Goal: Communication & Community: Answer question/provide support

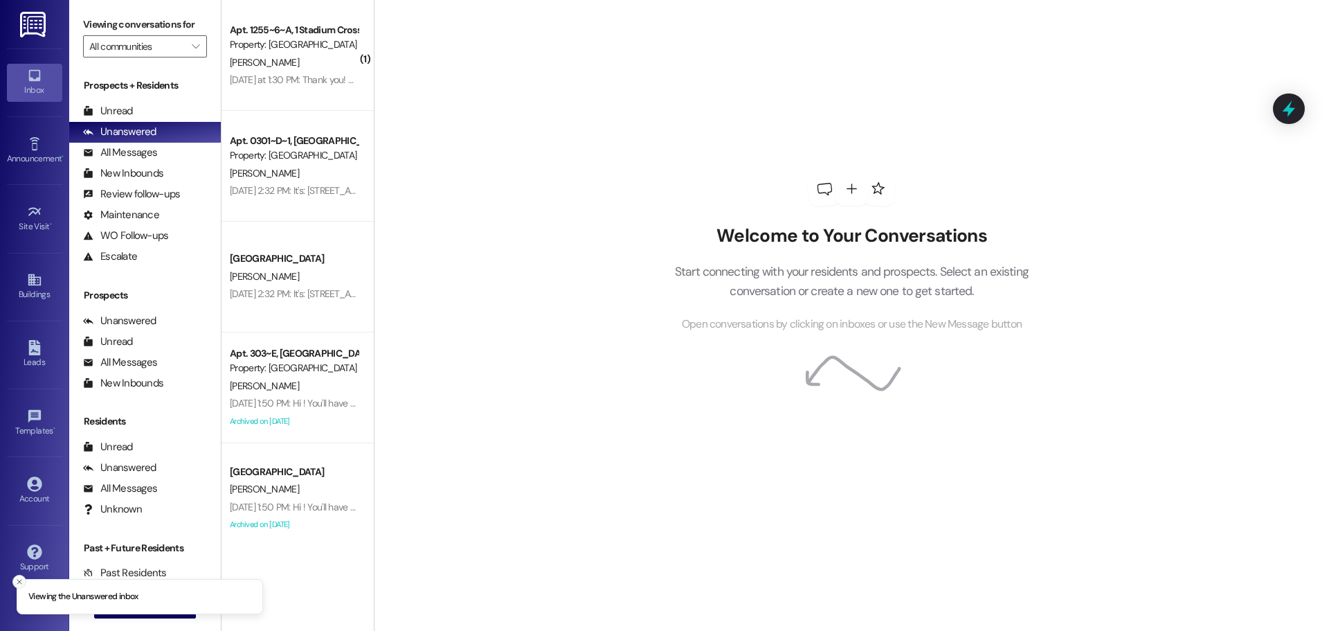
click at [12, 578] on button "Close toast" at bounding box center [19, 582] width 14 height 14
click at [125, 607] on span "New Message" at bounding box center [153, 607] width 57 height 15
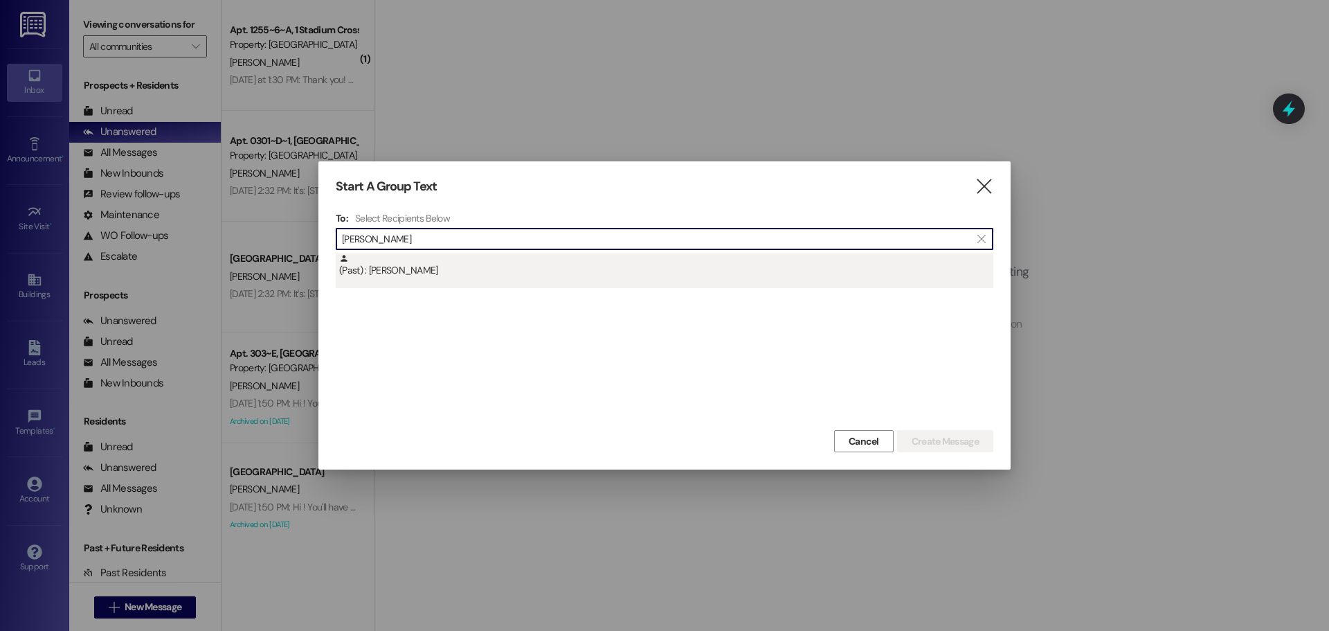
type input "[PERSON_NAME]"
click at [686, 284] on div "(Past) : [PERSON_NAME]" at bounding box center [665, 270] width 658 height 35
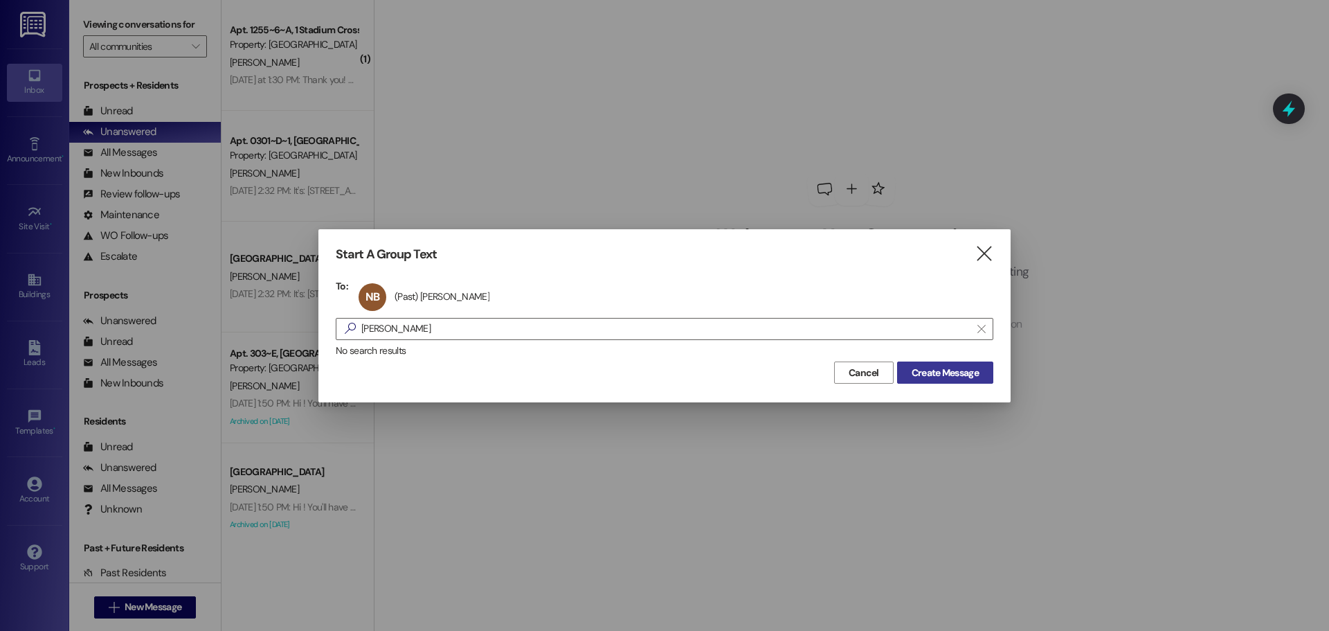
click at [956, 384] on button "Create Message" at bounding box center [945, 372] width 96 height 22
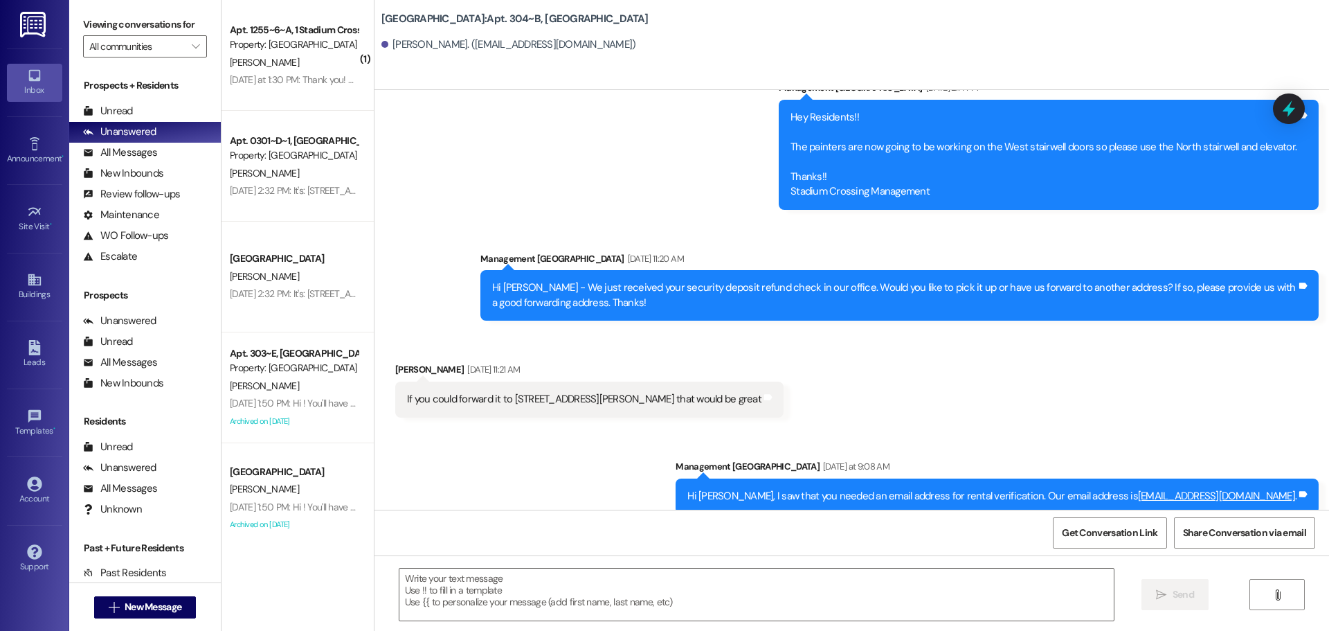
scroll to position [3130, 0]
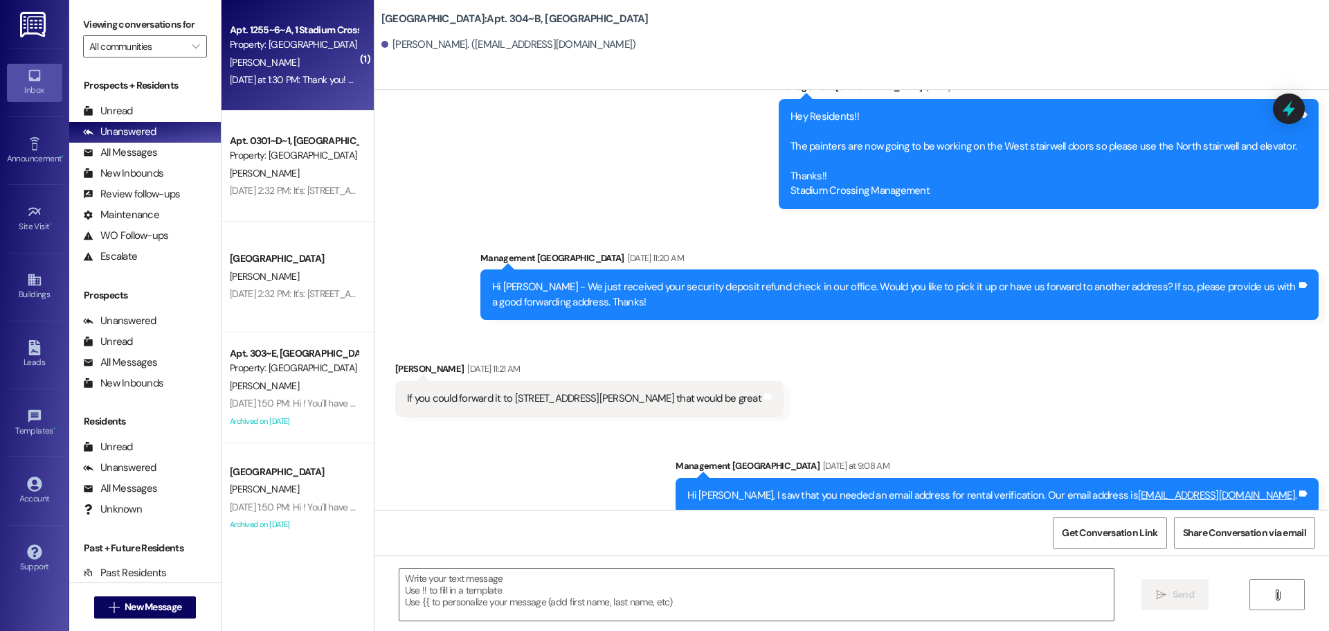
click at [248, 56] on span "[PERSON_NAME]" at bounding box center [264, 62] width 69 height 12
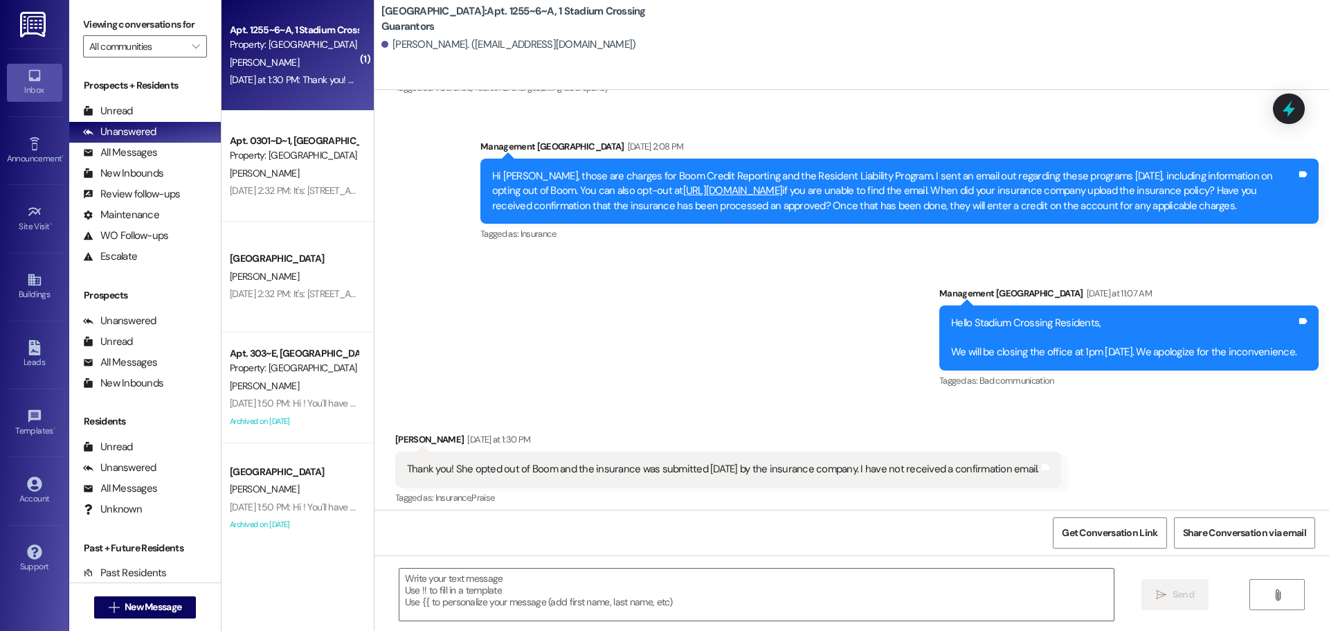
scroll to position [1679, 0]
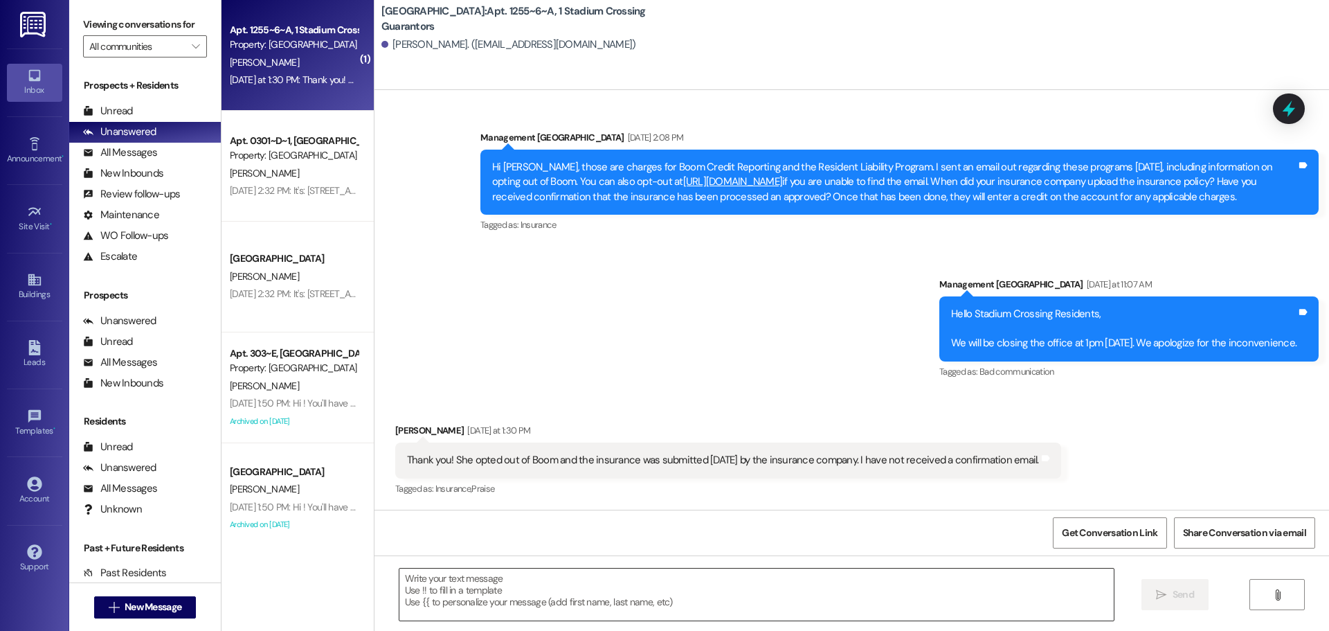
click at [618, 591] on textarea at bounding box center [757, 594] width 715 height 52
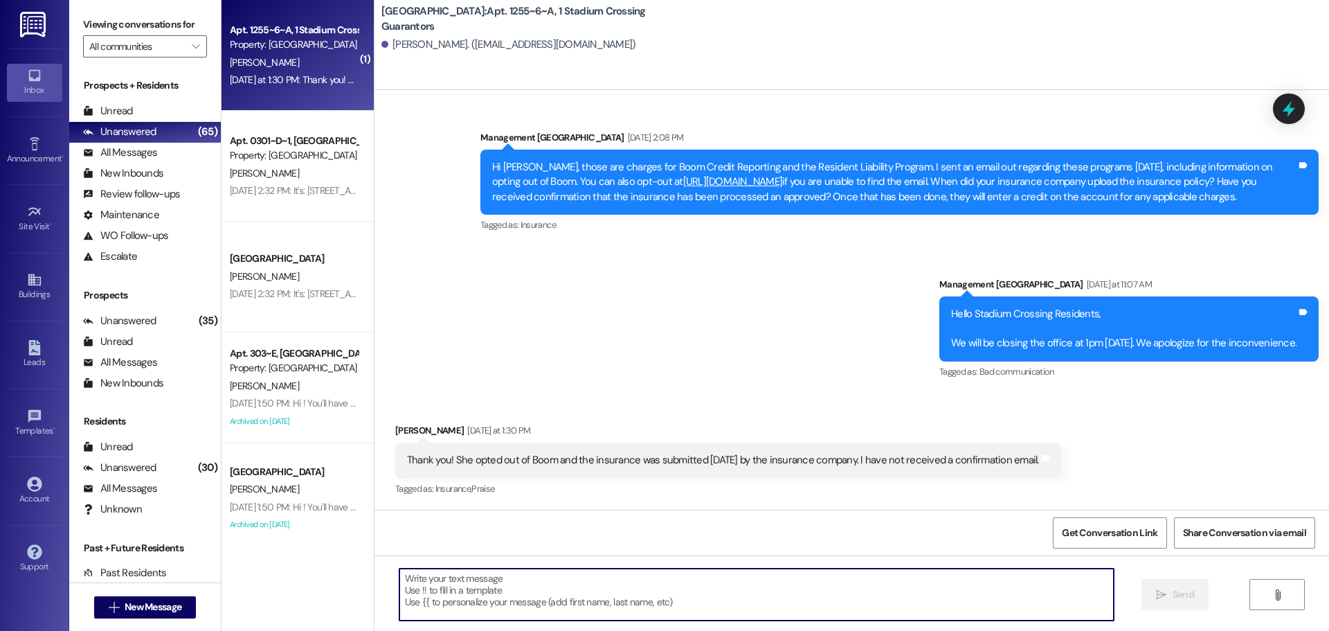
click at [525, 608] on textarea at bounding box center [757, 594] width 715 height 52
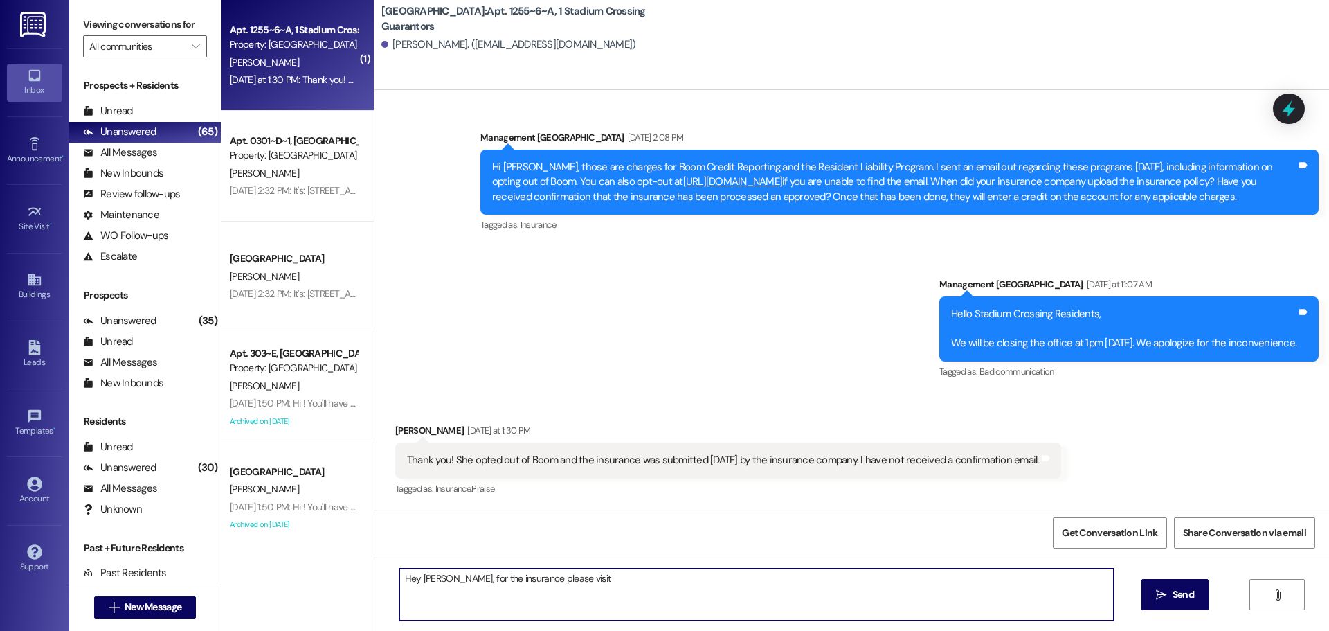
paste textarea "[URL][DOMAIN_NAME]"
type textarea "Hey [PERSON_NAME], for the insurance please visit [URL][DOMAIN_NAME] to see if …"
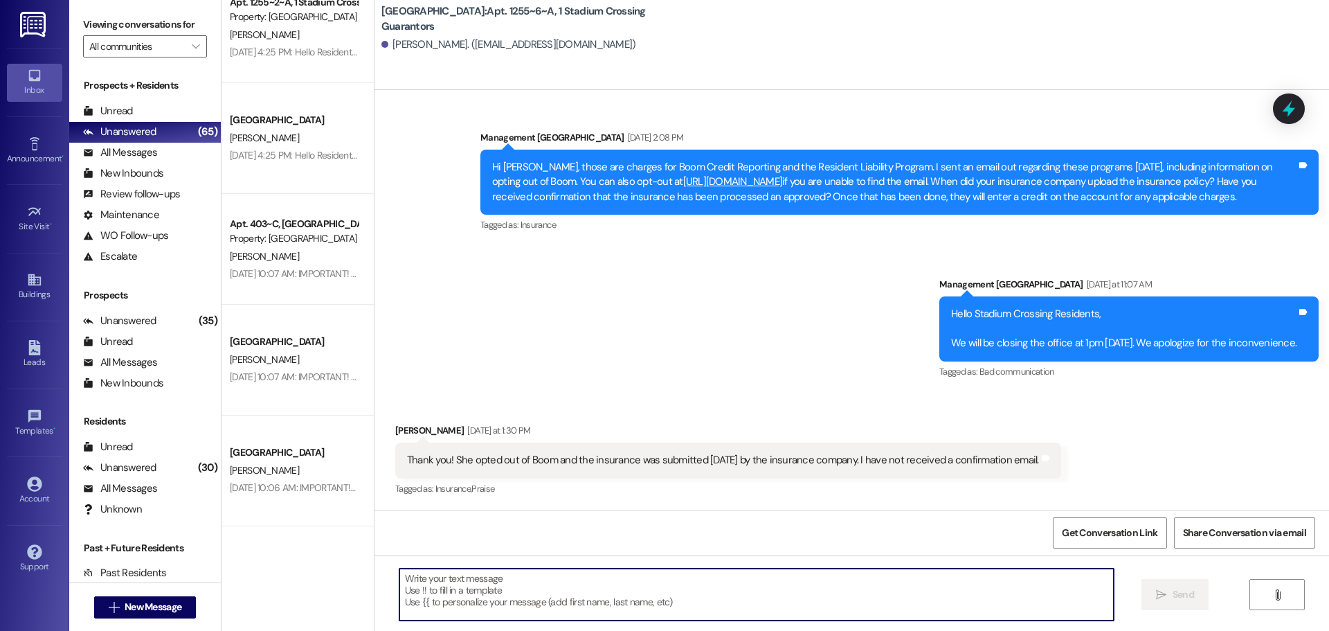
scroll to position [831, 0]
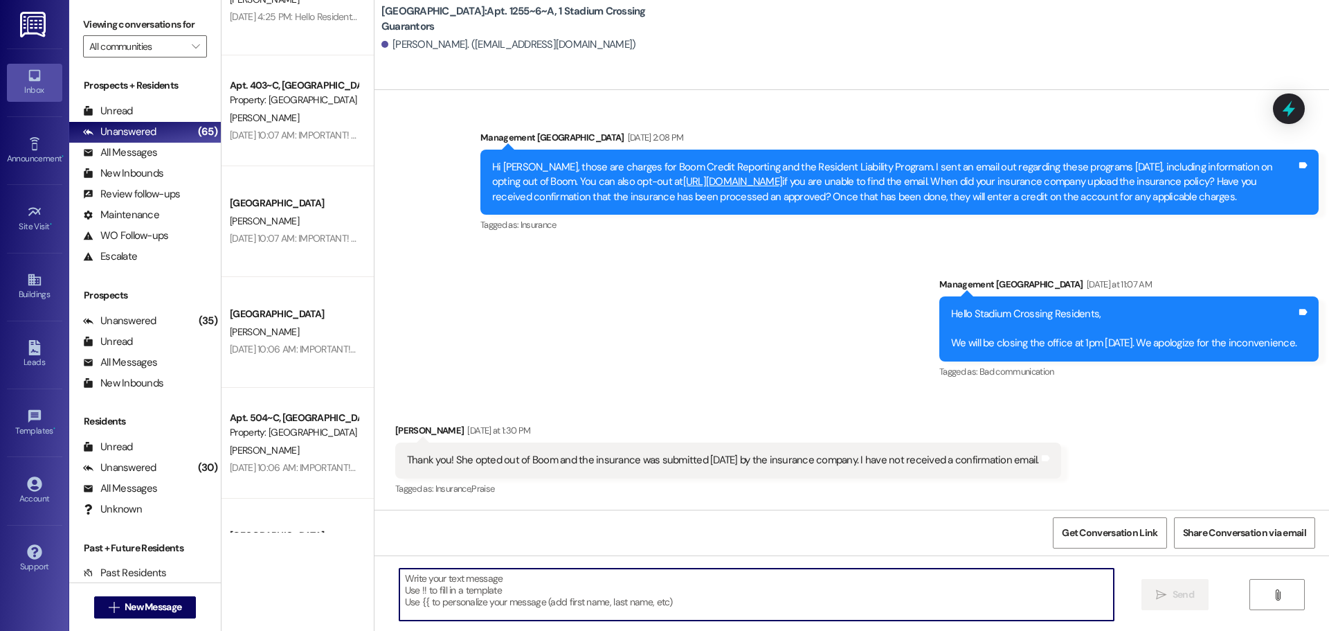
click at [280, 246] on div "[DATE] 10:07 AM: IMPORTANT! RENEWALS!Hello Residents! If you are renewing your …" at bounding box center [293, 238] width 131 height 17
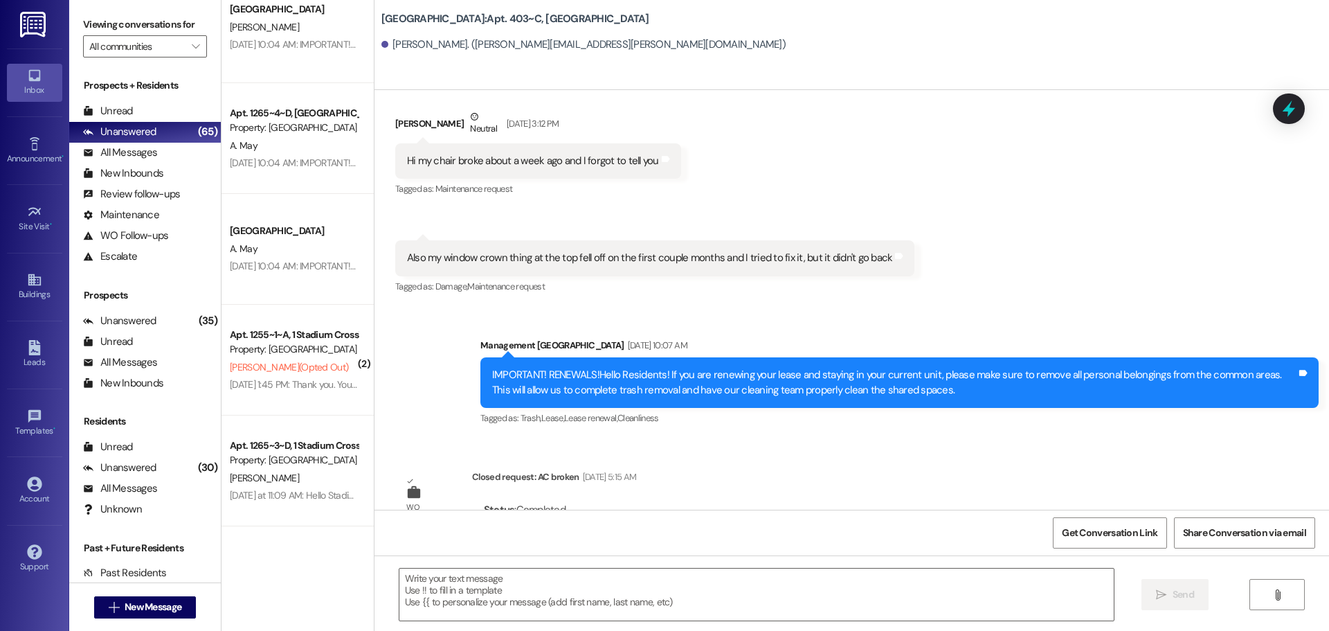
scroll to position [10714, 0]
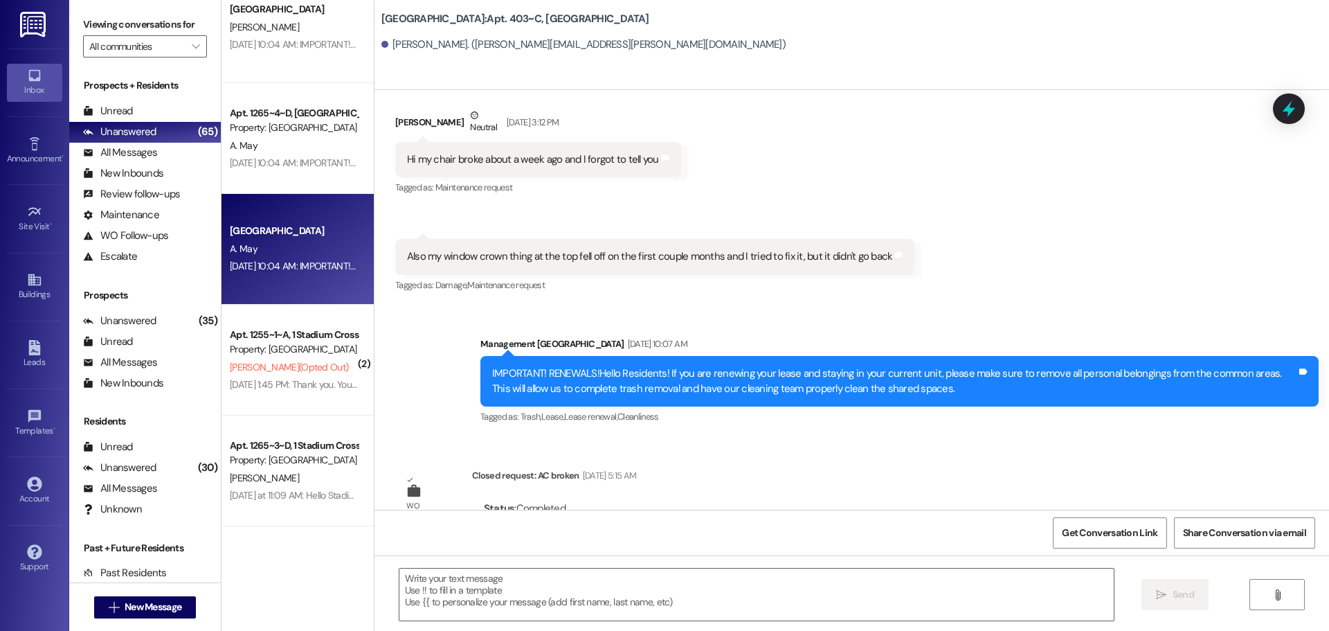
click at [294, 265] on div "[DATE] 10:04 AM: IMPORTANT! RENEWALS!Hello Residents! If you are renewing your …" at bounding box center [841, 266] width 1223 height 12
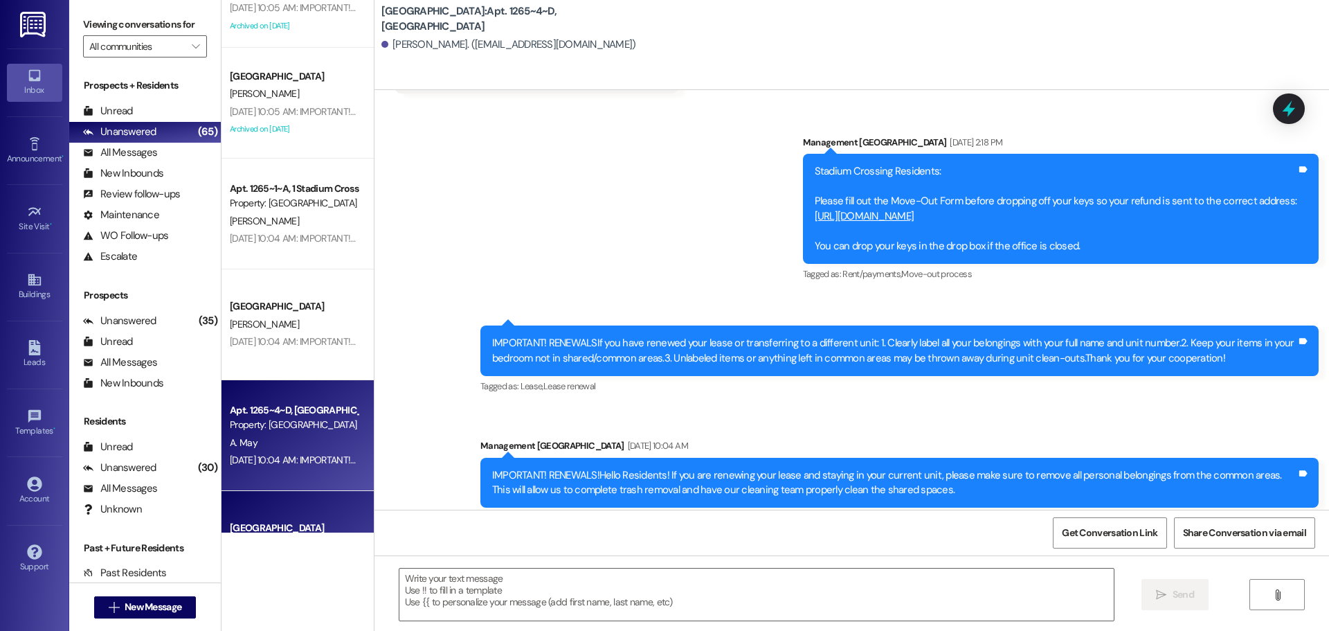
scroll to position [1385, 0]
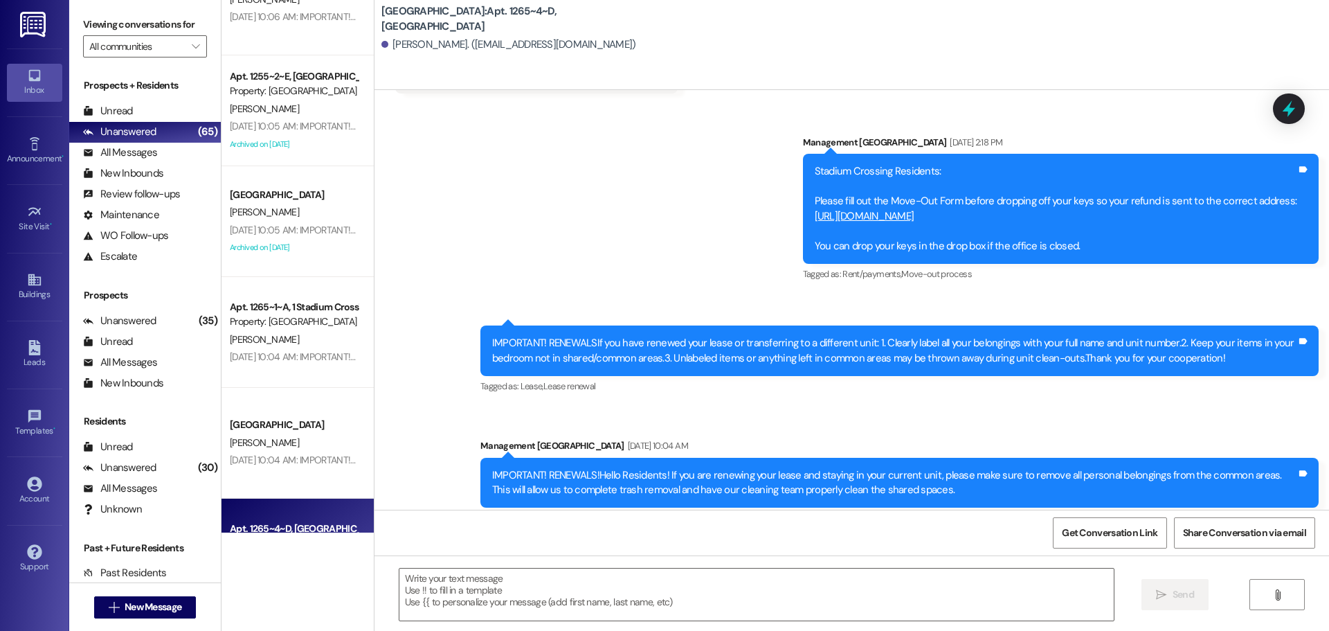
click at [294, 265] on div "[GEOGRAPHIC_DATA] Prospect [PERSON_NAME] [DATE] 10:06 AM: IMPORTANT! RENEWALS!H…" at bounding box center [298, 266] width 152 height 532
click at [294, 265] on div "[GEOGRAPHIC_DATA] [GEOGRAPHIC_DATA][PERSON_NAME] [DATE] 10:05 AM: IMPORTANT! RE…" at bounding box center [298, 221] width 152 height 111
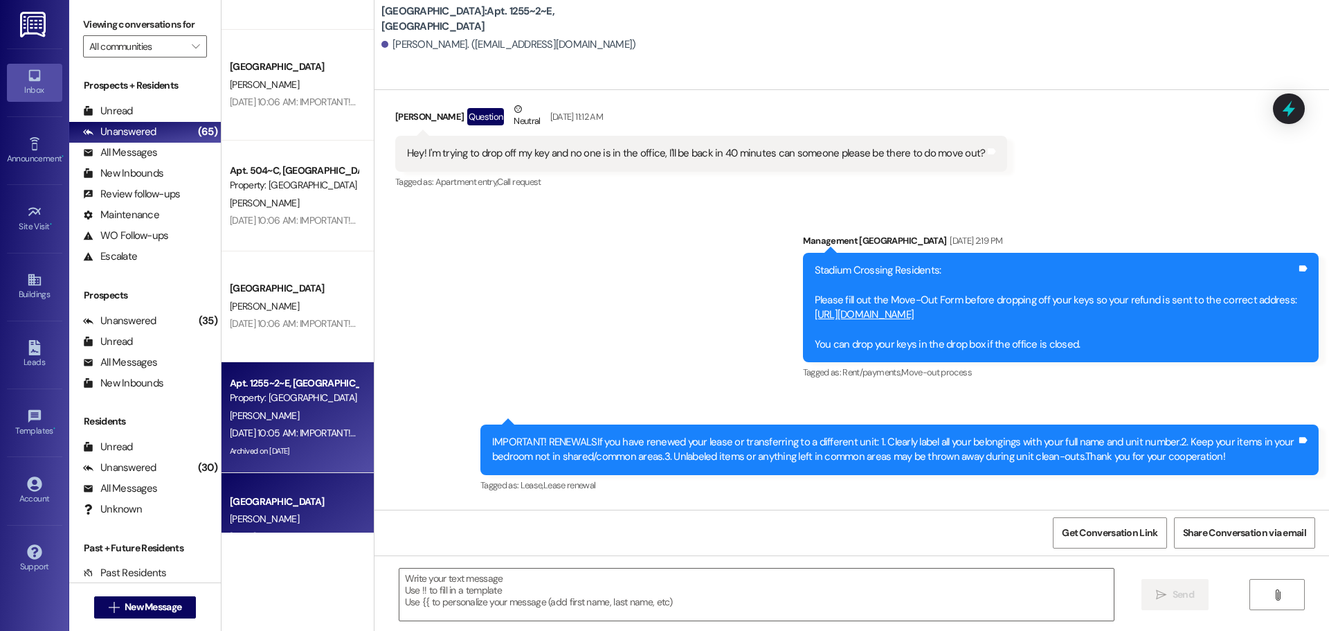
scroll to position [969, 0]
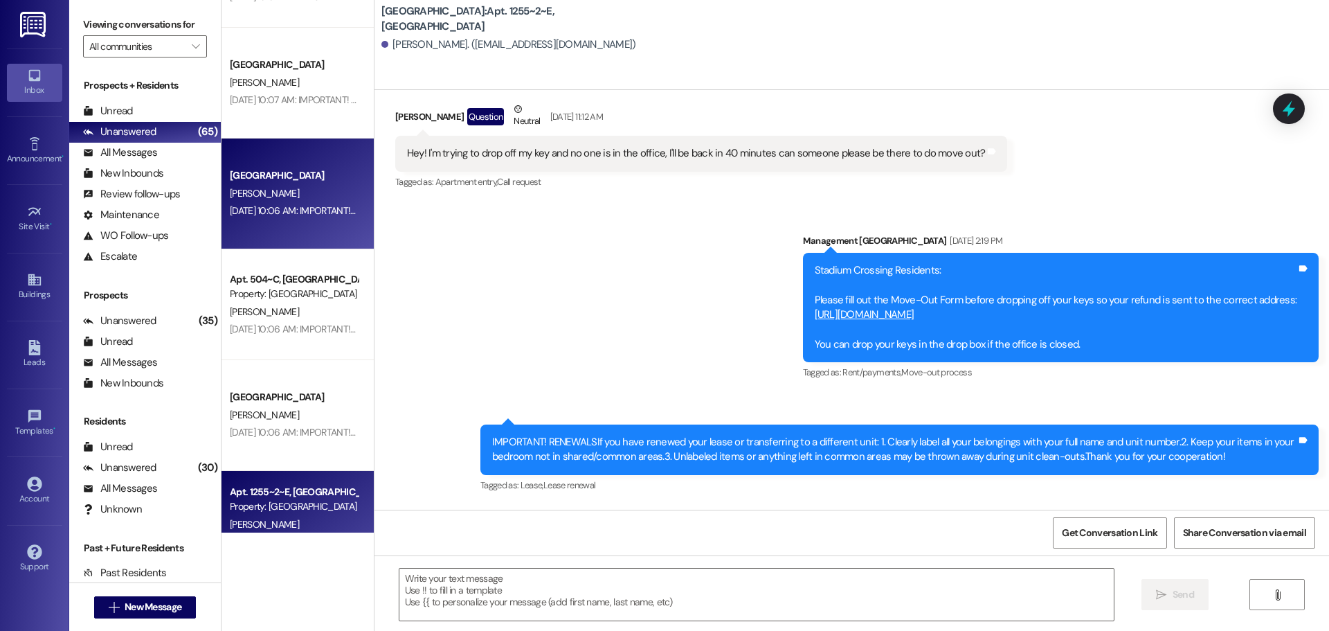
click at [340, 200] on div "[PERSON_NAME]" at bounding box center [293, 193] width 131 height 17
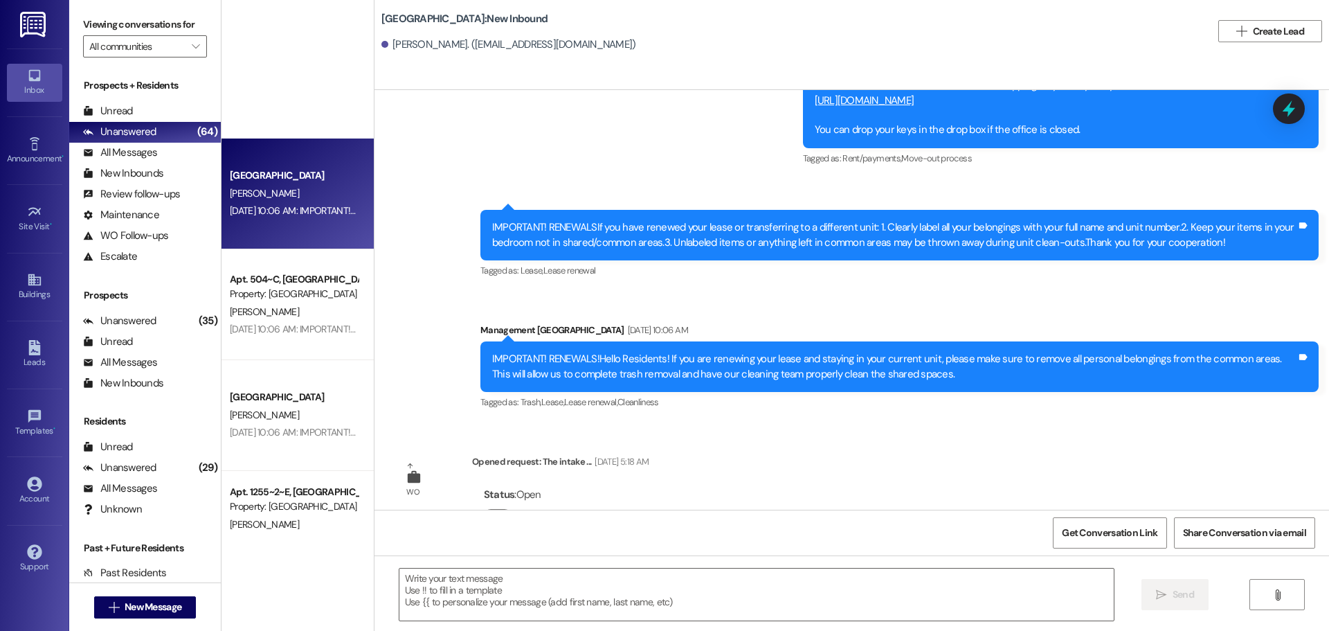
scroll to position [1435, 0]
